Goal: Task Accomplishment & Management: Manage account settings

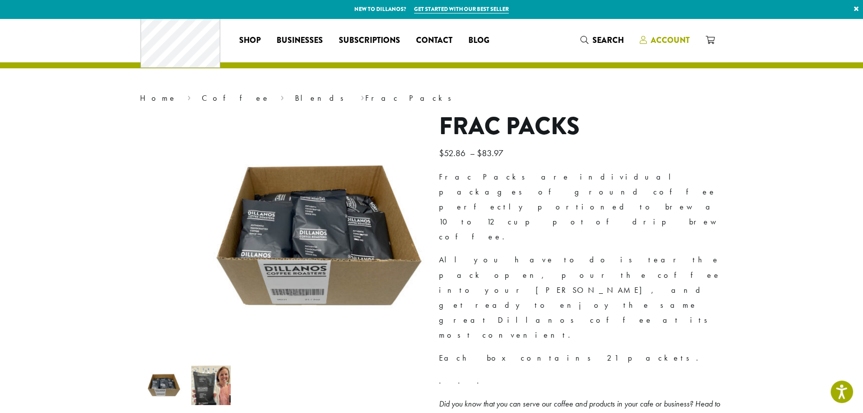
click at [690, 38] on span "Account" at bounding box center [670, 39] width 39 height 11
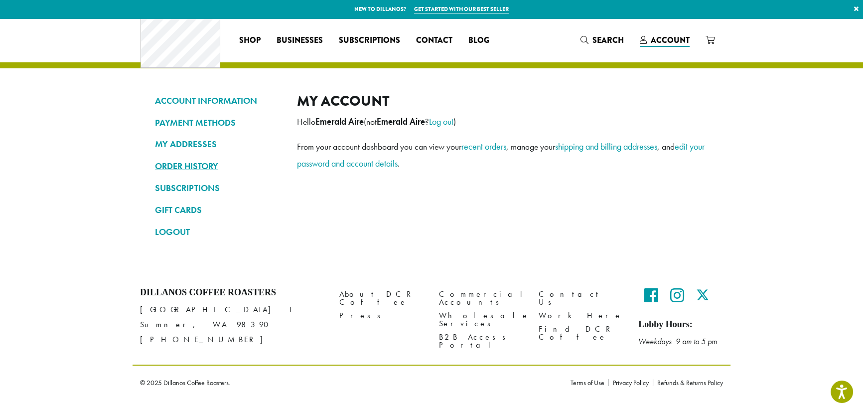
click at [155, 173] on link "ORDER HISTORY" at bounding box center [218, 166] width 127 height 17
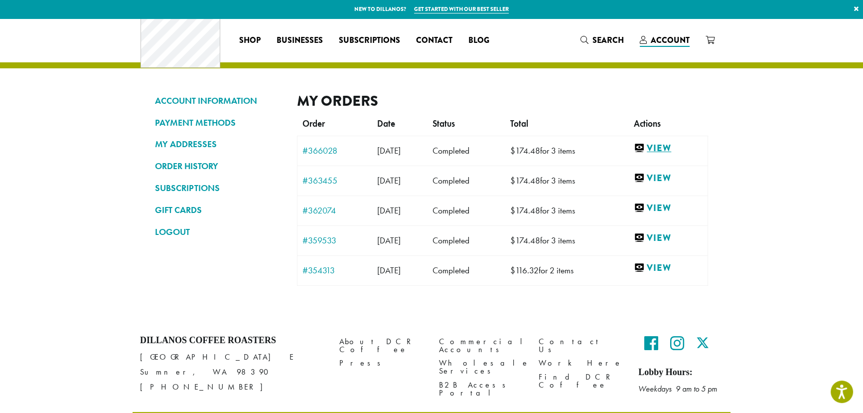
click at [703, 155] on link "View" at bounding box center [668, 148] width 69 height 12
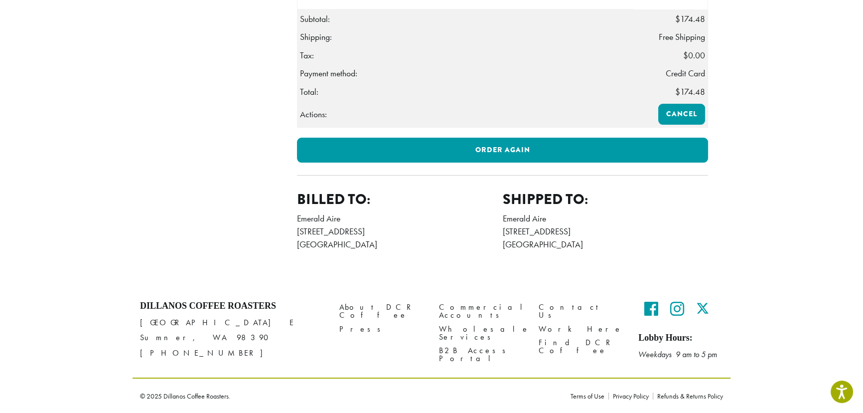
scroll to position [543, 0]
